Goal: Task Accomplishment & Management: Manage account settings

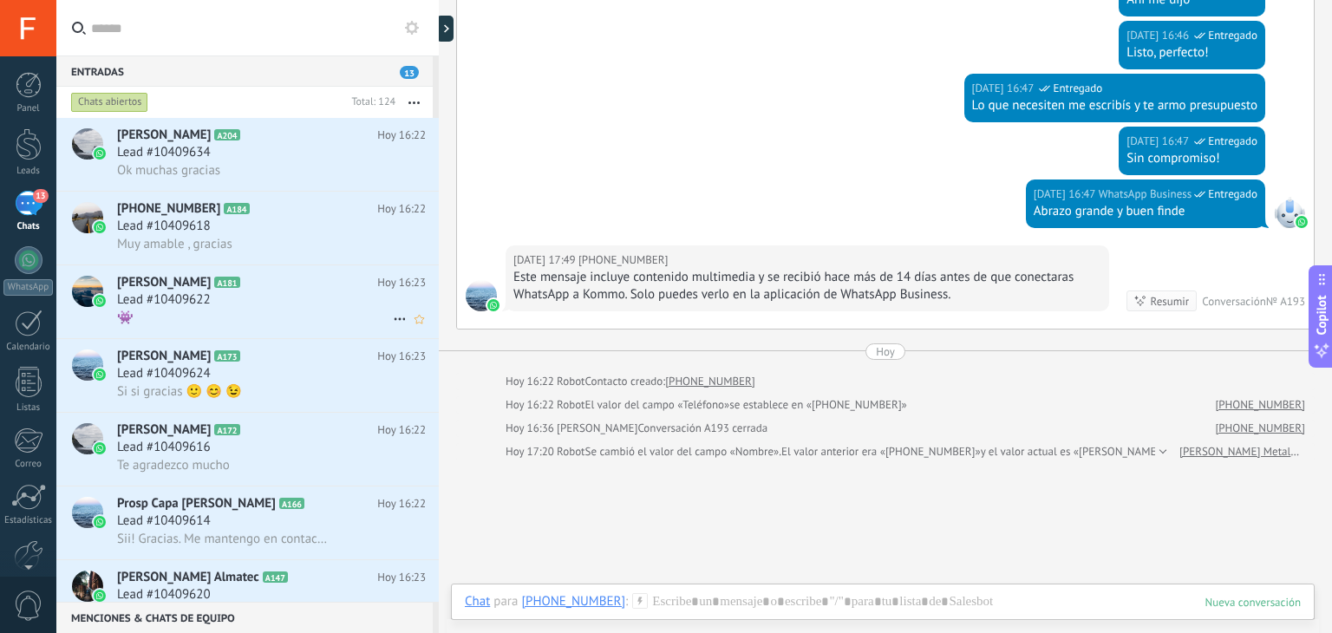
click at [312, 294] on div "Fanny Cabrera A181 Hoy 16:23 Lead #10409622 👾" at bounding box center [278, 301] width 322 height 73
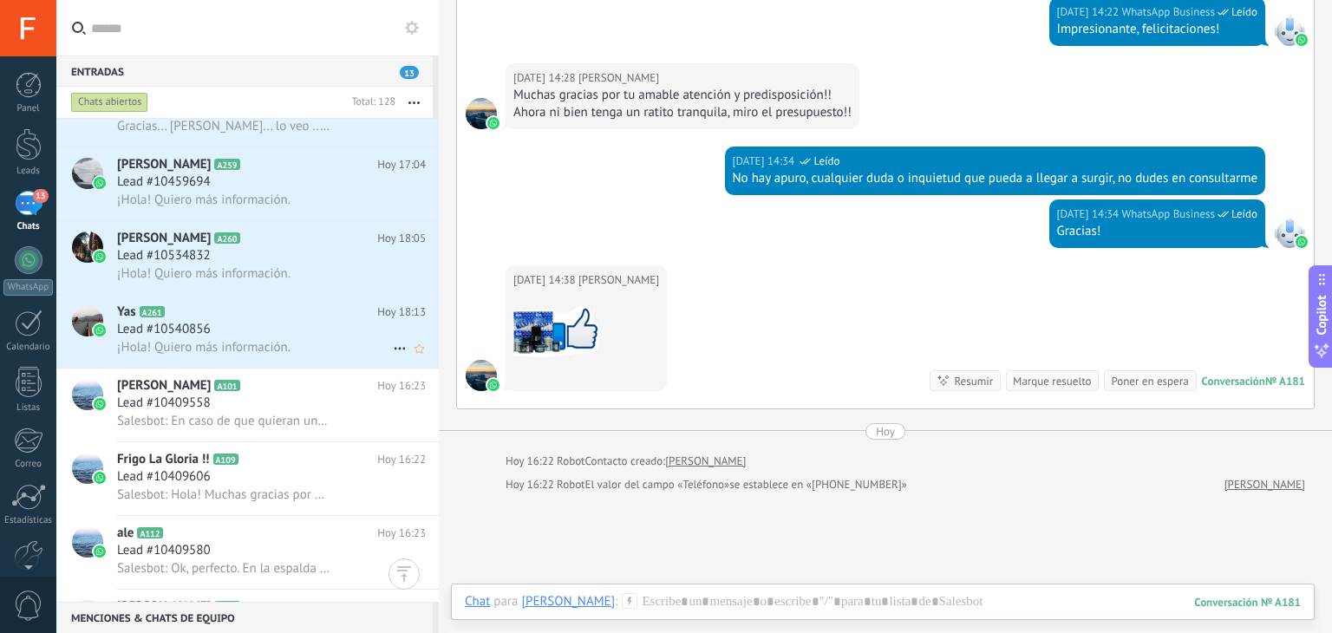
scroll to position [819, 0]
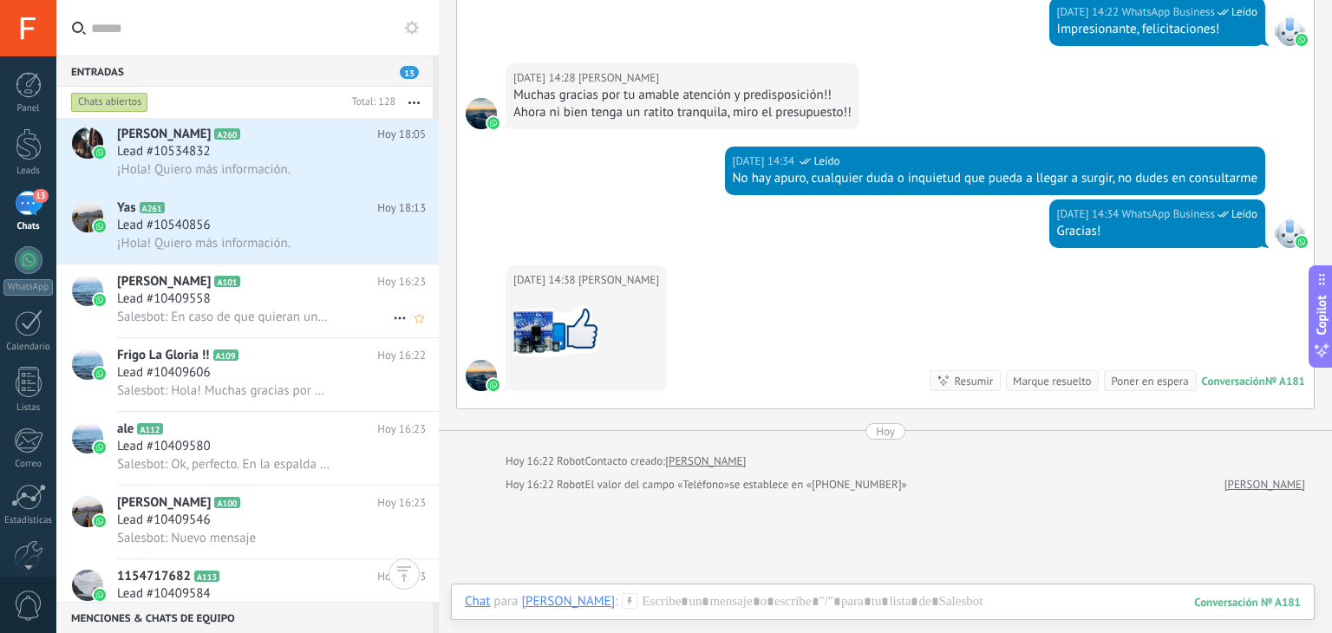
click at [281, 325] on span "Salesbot: En caso de que quieran una muestra sin cargo para poder ver la calida…" at bounding box center [223, 317] width 213 height 16
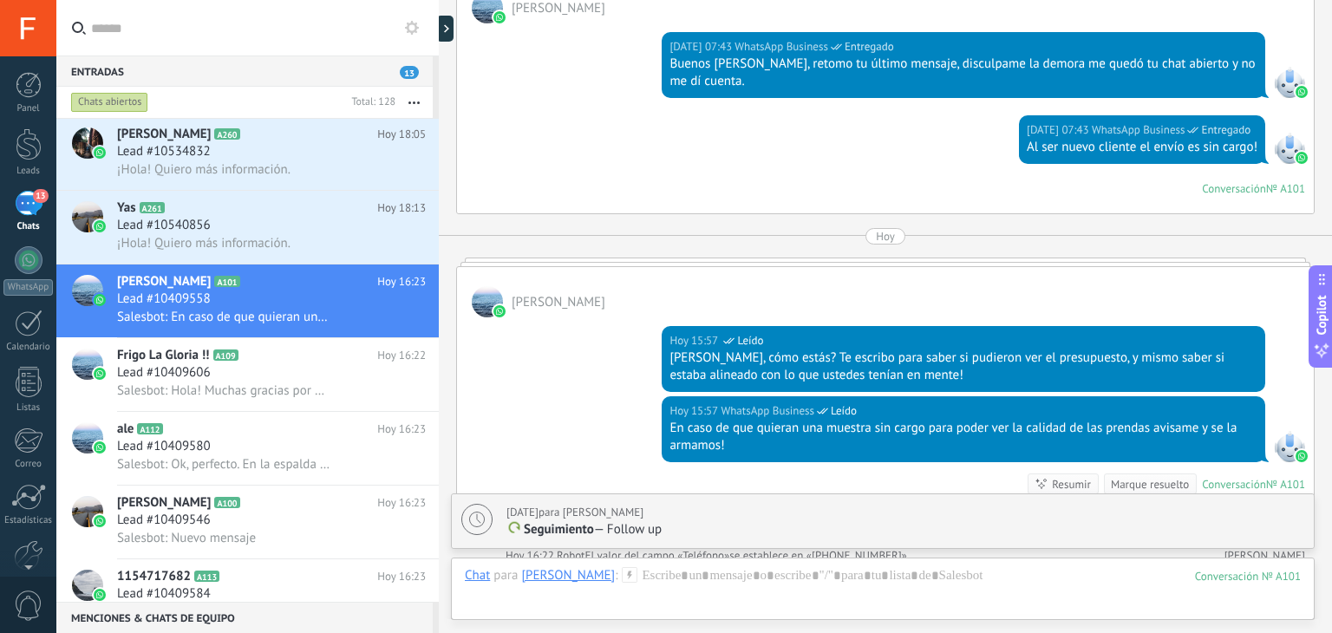
scroll to position [1694, 0]
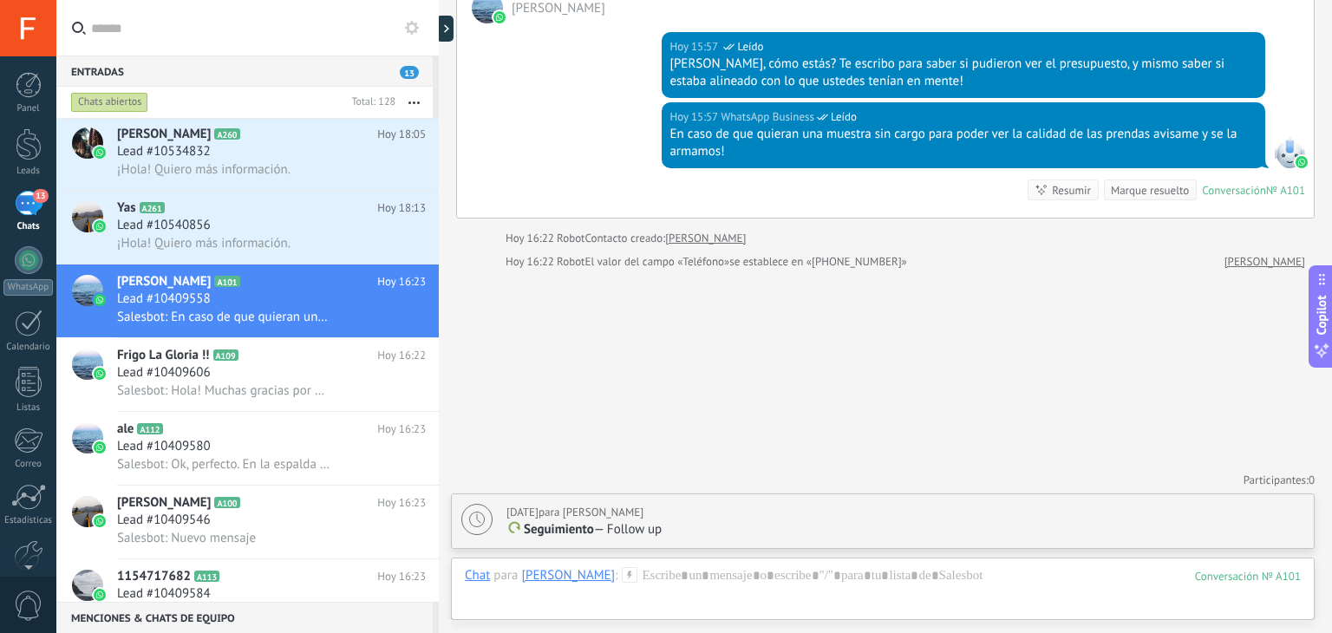
click at [426, 33] on label at bounding box center [247, 28] width 383 height 56
click at [425, 33] on input "text" at bounding box center [258, 28] width 334 height 56
click at [410, 31] on use at bounding box center [412, 28] width 14 height 14
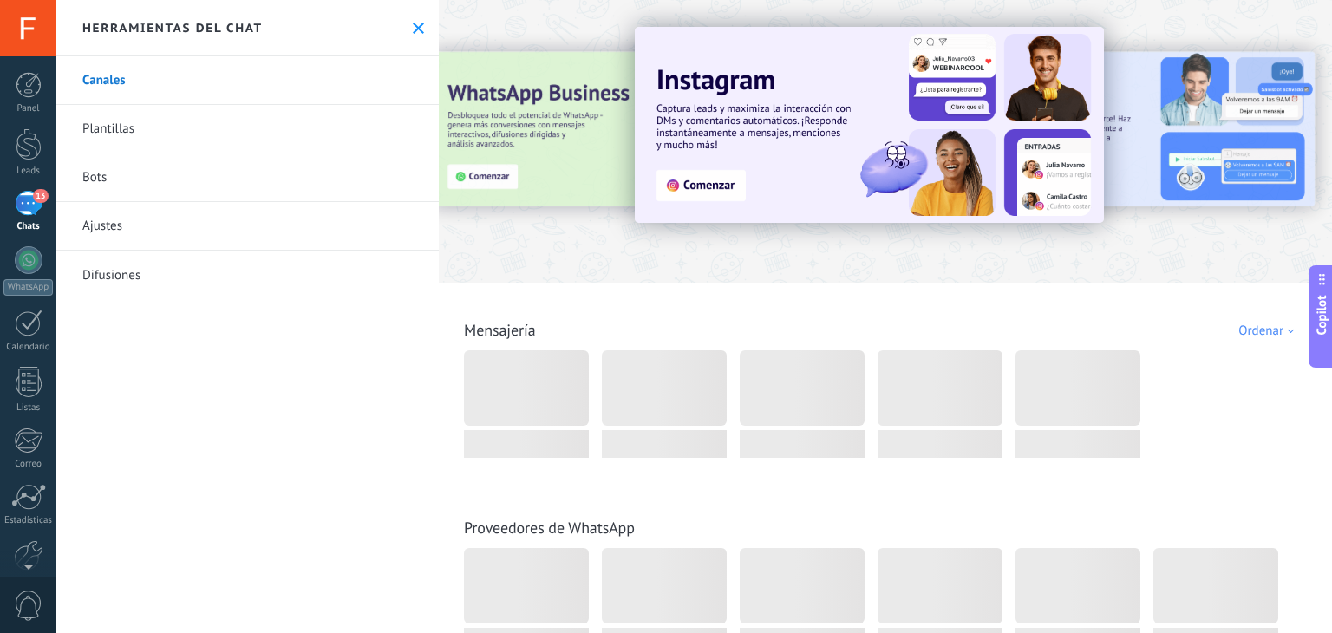
click at [30, 206] on div "13" at bounding box center [29, 203] width 28 height 25
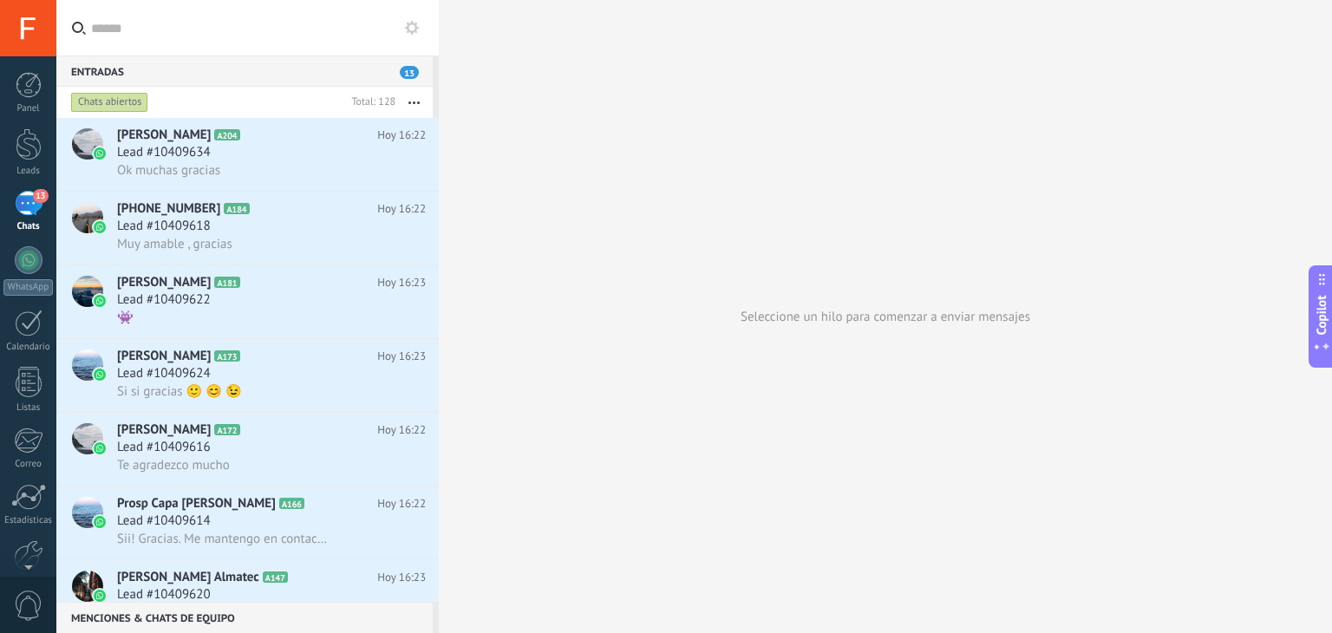
click at [389, 65] on div "Entradas 13" at bounding box center [244, 71] width 376 height 31
click at [123, 103] on div "Chats abiertos" at bounding box center [109, 102] width 77 height 21
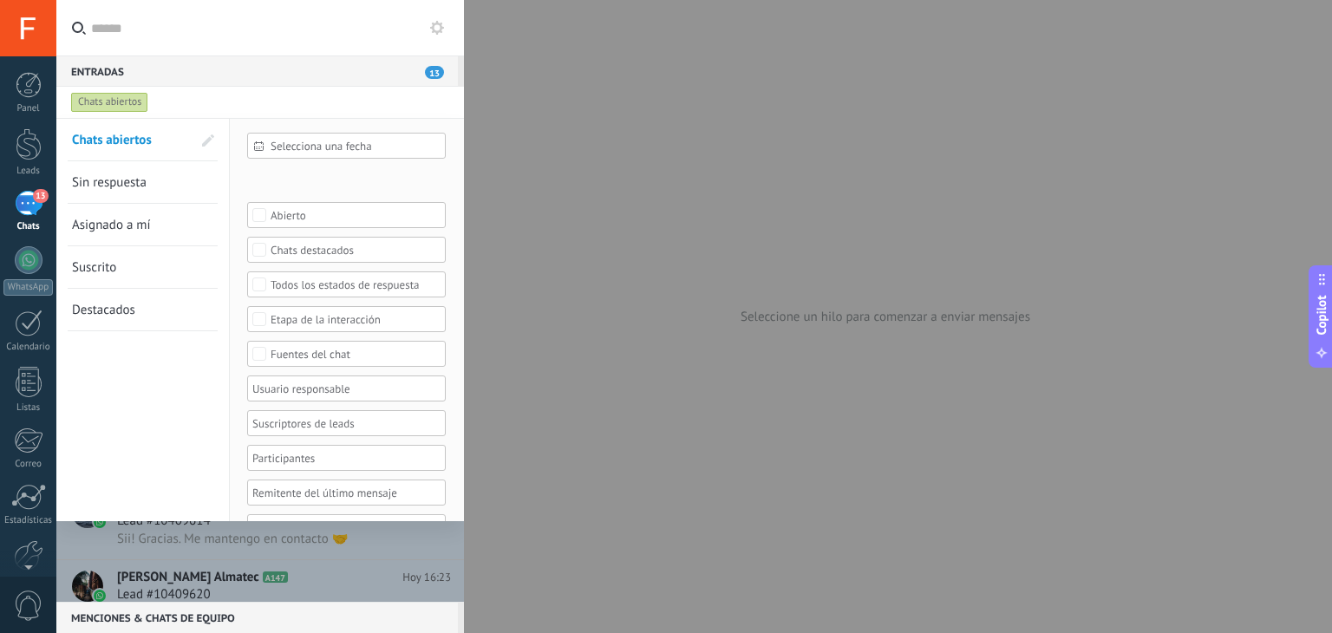
click at [134, 177] on span "Sin respuesta" at bounding box center [109, 182] width 75 height 16
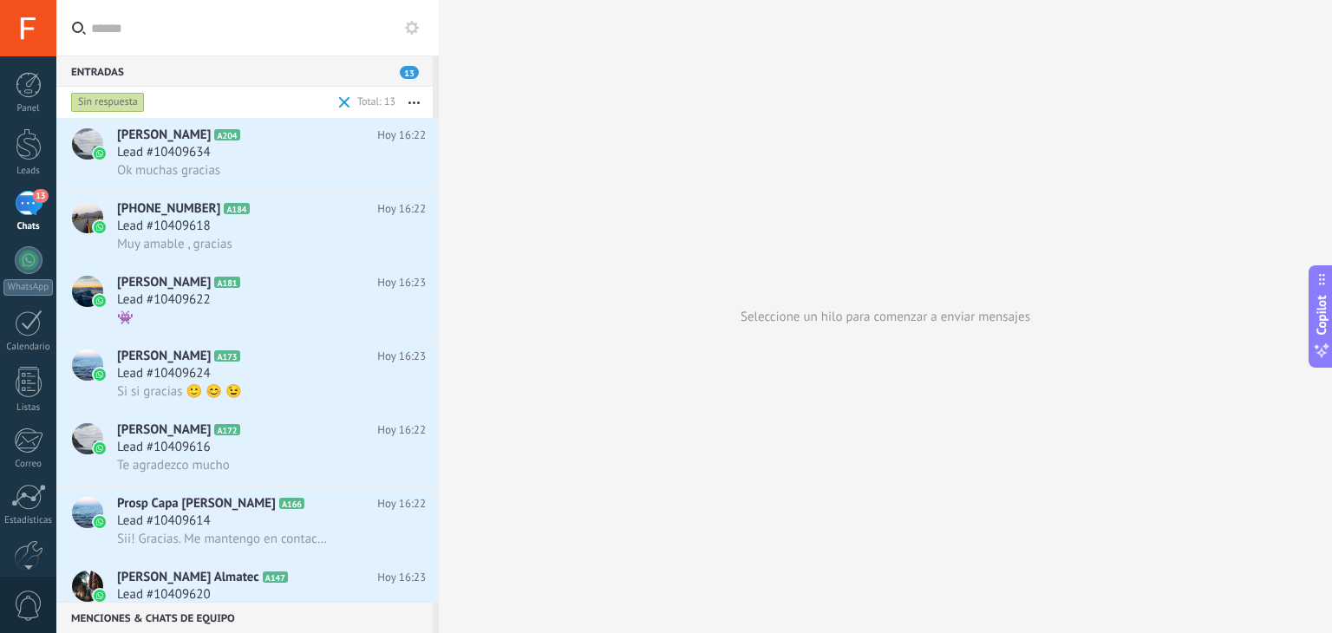
click at [343, 104] on span at bounding box center [344, 102] width 11 height 11
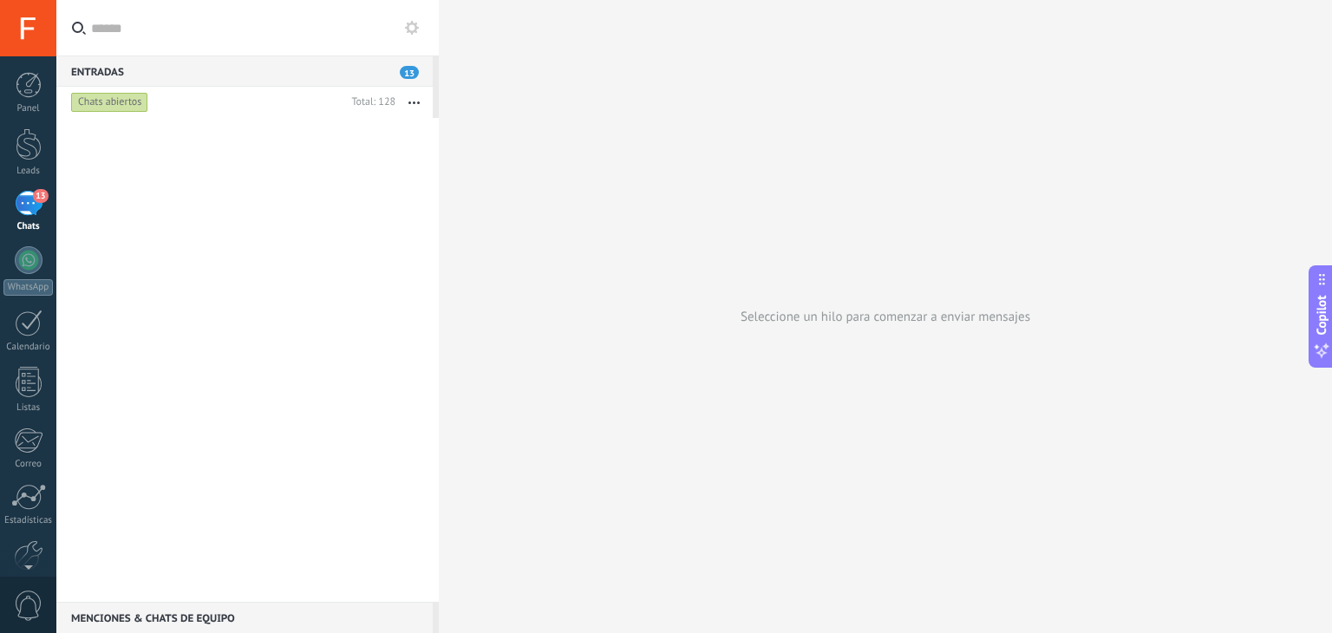
click at [417, 104] on button "button" at bounding box center [414, 102] width 37 height 31
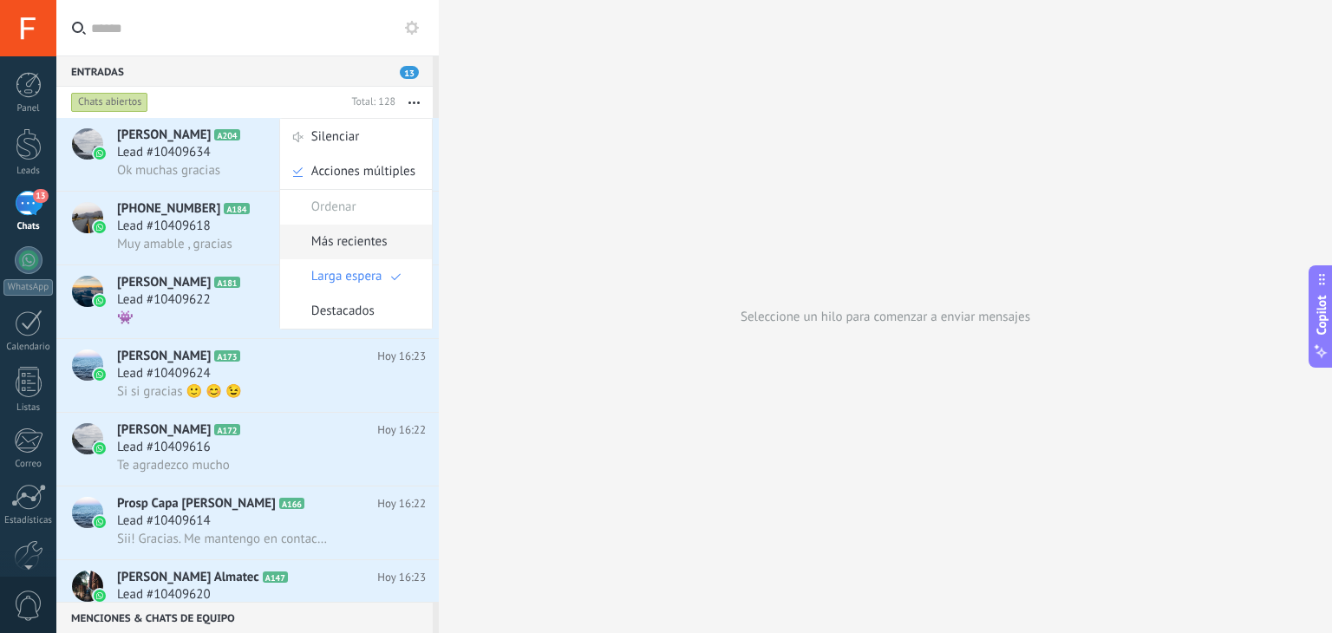
click at [364, 244] on span "Más recientes" at bounding box center [349, 242] width 76 height 35
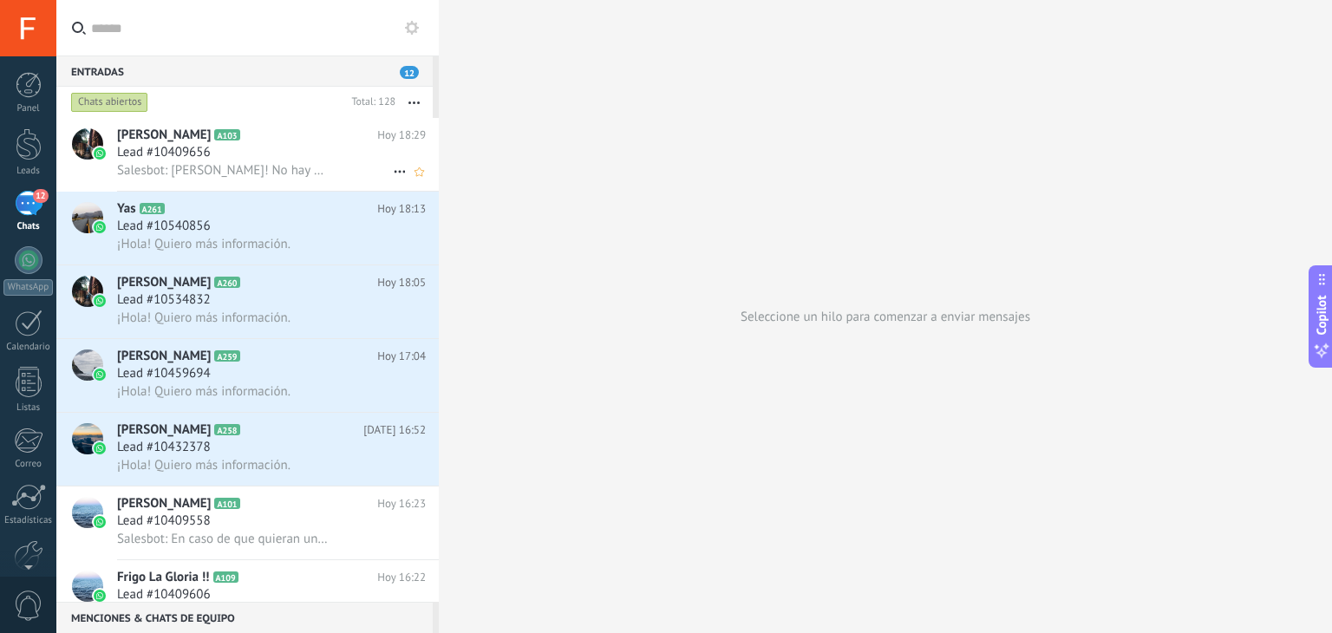
click at [188, 176] on span "Salesbot: [PERSON_NAME]! No hay problema. Sabemos que está difícil la situación…" at bounding box center [223, 170] width 213 height 16
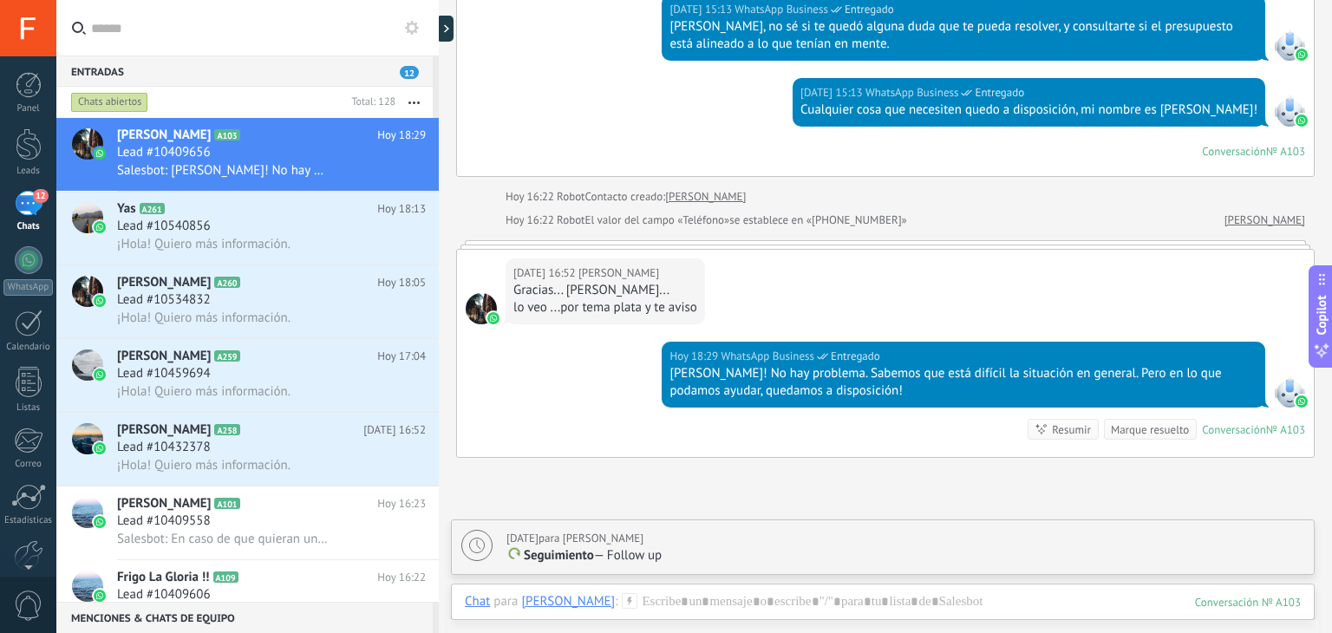
scroll to position [2038, 0]
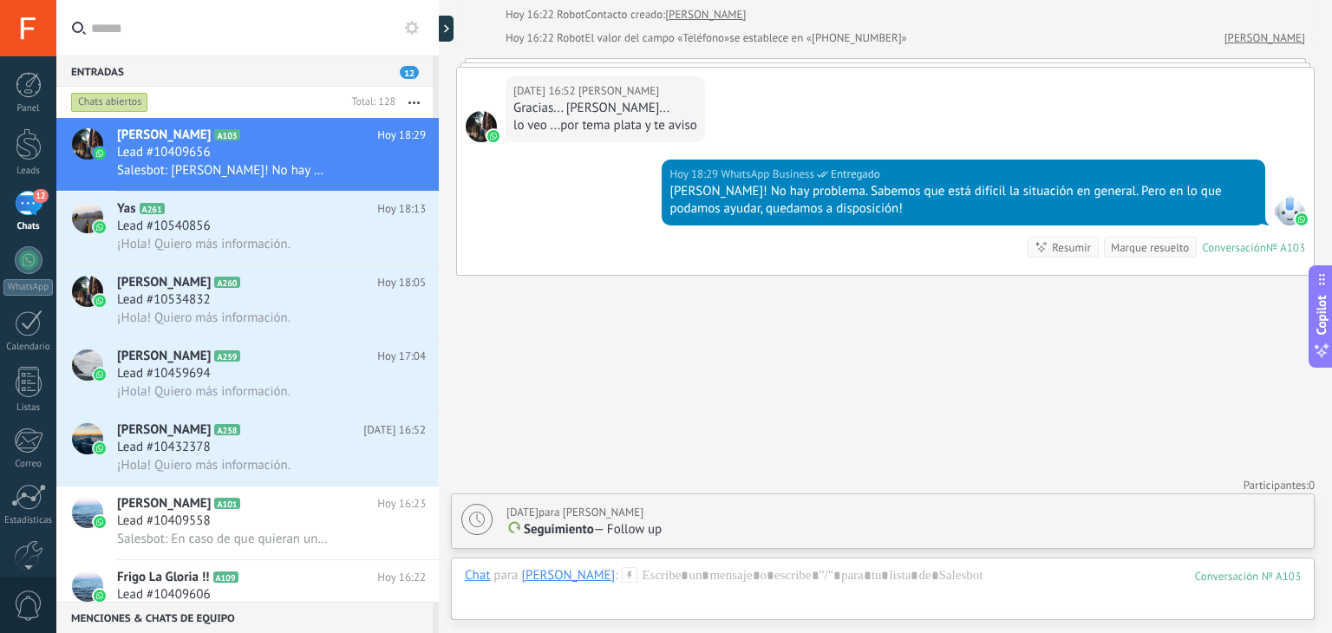
click at [1249, 192] on div "[PERSON_NAME]! No hay problema. Sabemos que está difícil la situación en genera…" at bounding box center [964, 200] width 588 height 35
click at [26, 206] on div "12" at bounding box center [29, 203] width 28 height 25
